Goal: Task Accomplishment & Management: Use online tool/utility

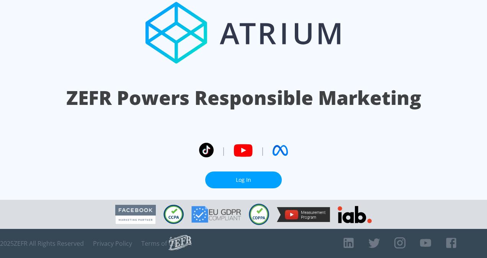
click at [251, 175] on link "Log In" at bounding box center [243, 179] width 77 height 17
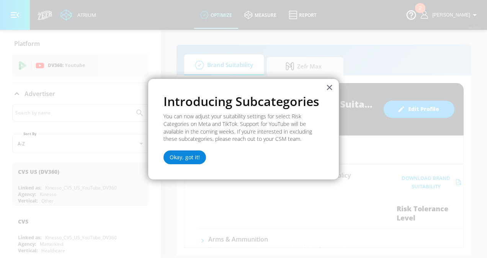
click at [181, 156] on button "Okay, got it!" at bounding box center [184, 157] width 42 height 14
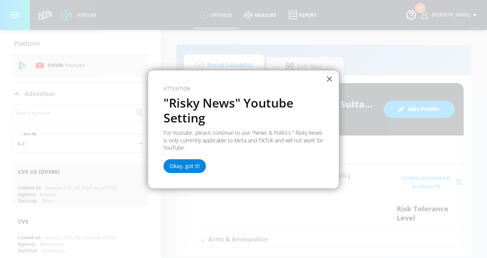
click at [184, 169] on button "Okay, got it!" at bounding box center [184, 166] width 42 height 14
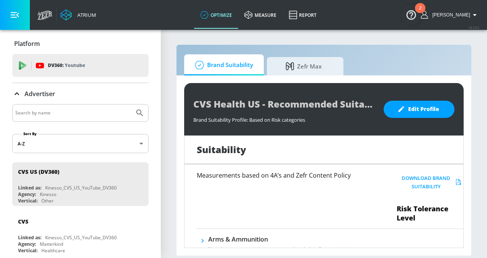
click at [286, 184] on div "Measurements based on 4A’s and Zefr Content Policy" at bounding box center [286, 197] width 178 height 50
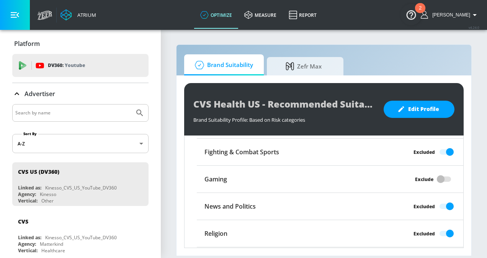
scroll to position [697, 0]
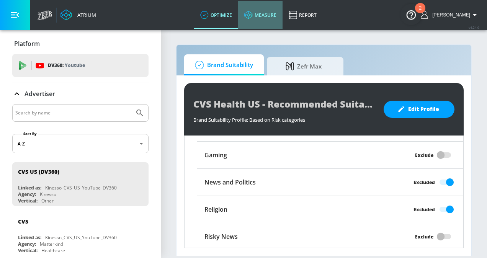
click at [268, 14] on link "measure" at bounding box center [260, 15] width 44 height 28
